Goal: Communication & Community: Answer question/provide support

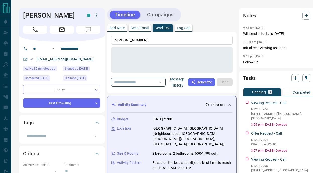
scroll to position [0, 1]
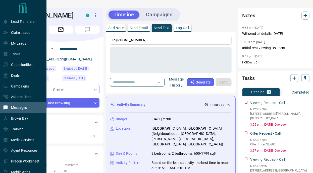
click at [17, 109] on p "Messages" at bounding box center [19, 108] width 16 height 4
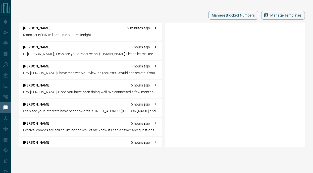
click at [114, 31] on div "[PERSON_NAME] 2 minutes ago Manager of HR will send me a letter tonight" at bounding box center [90, 32] width 143 height 18
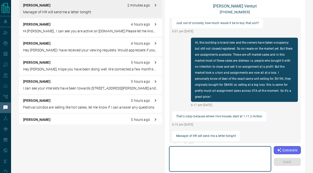
scroll to position [24, 0]
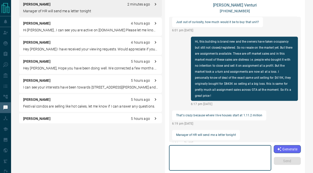
click at [201, 159] on textarea at bounding box center [219, 158] width 95 height 21
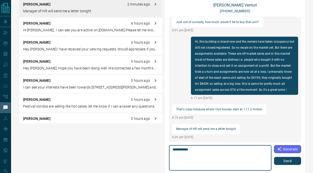
type textarea "**********"
click at [291, 160] on button "Send" at bounding box center [287, 161] width 27 height 8
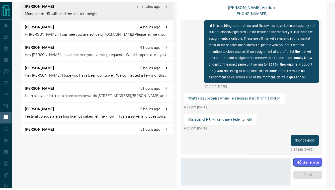
scroll to position [554, 0]
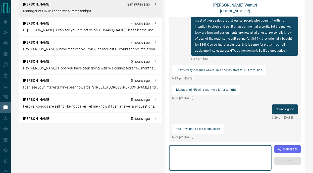
click at [234, 161] on textarea at bounding box center [219, 158] width 95 height 21
type textarea "**********"
click at [288, 164] on button "Send" at bounding box center [287, 161] width 27 height 8
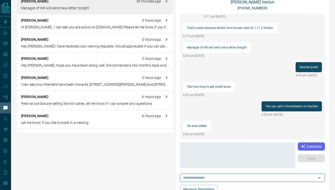
scroll to position [536, 0]
